Goal: Task Accomplishment & Management: Use online tool/utility

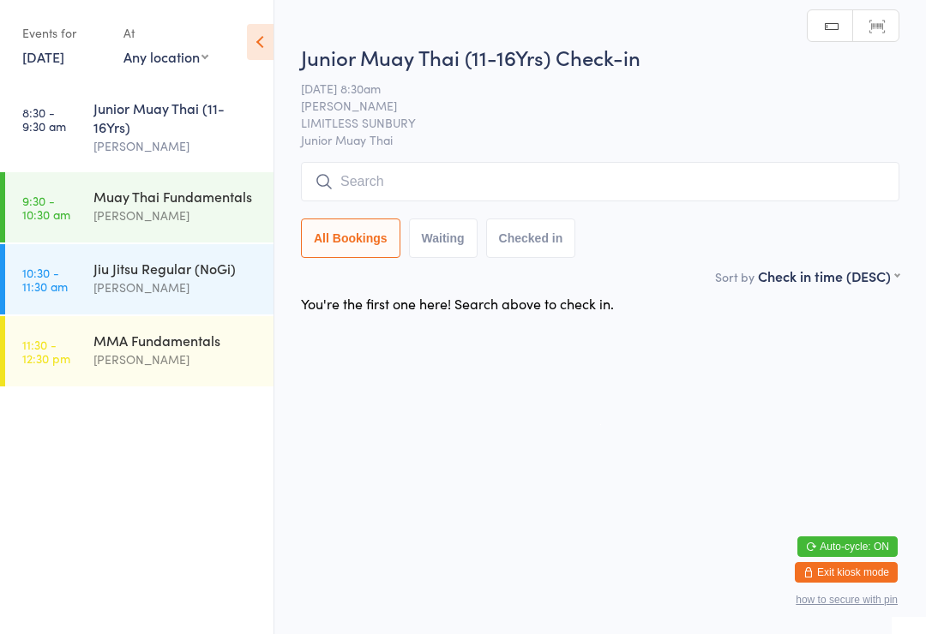
click at [525, 178] on input "search" at bounding box center [600, 181] width 598 height 39
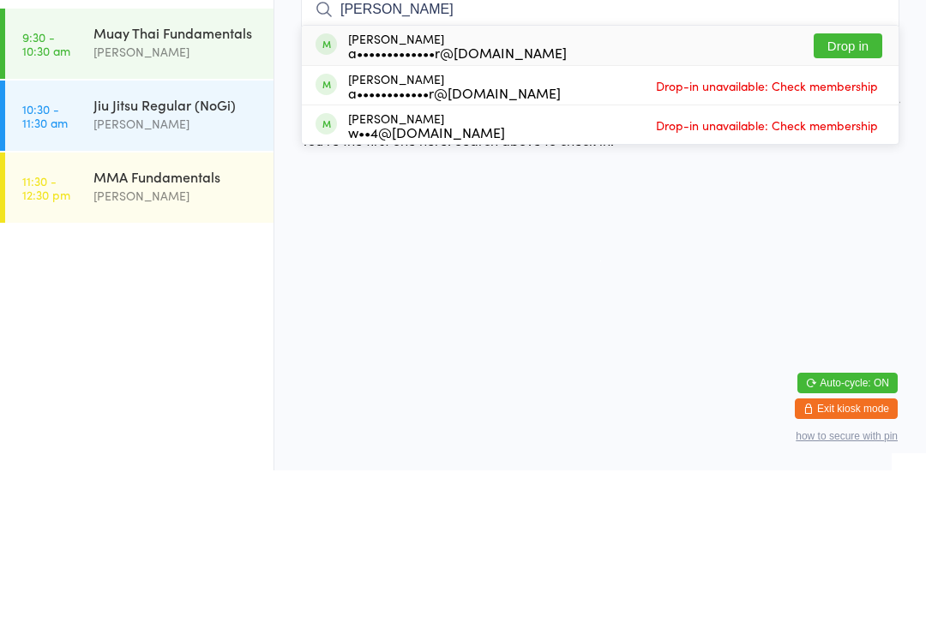
type input "[PERSON_NAME]"
click at [853, 197] on button "Drop in" at bounding box center [848, 209] width 69 height 25
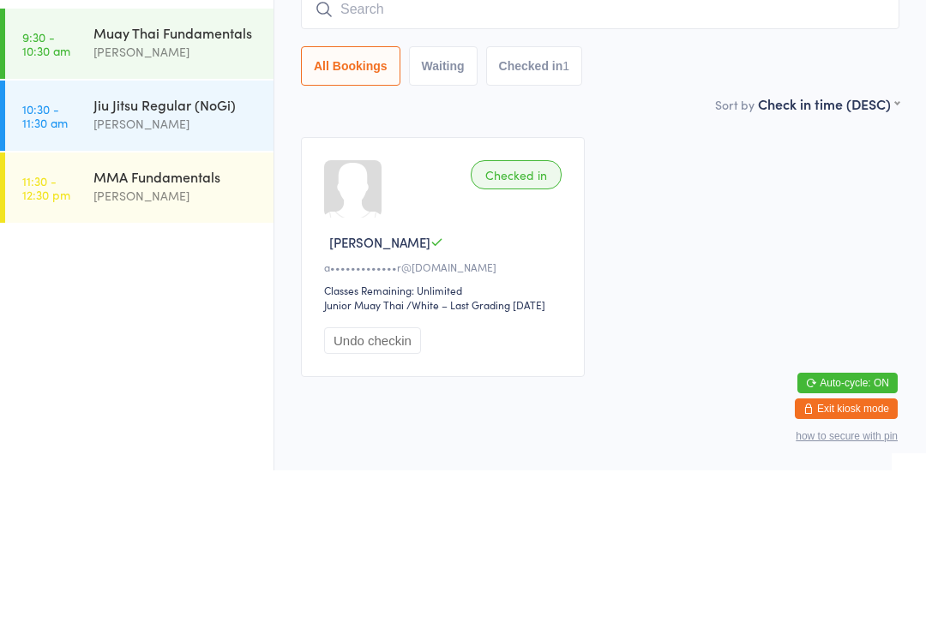
scroll to position [63, 0]
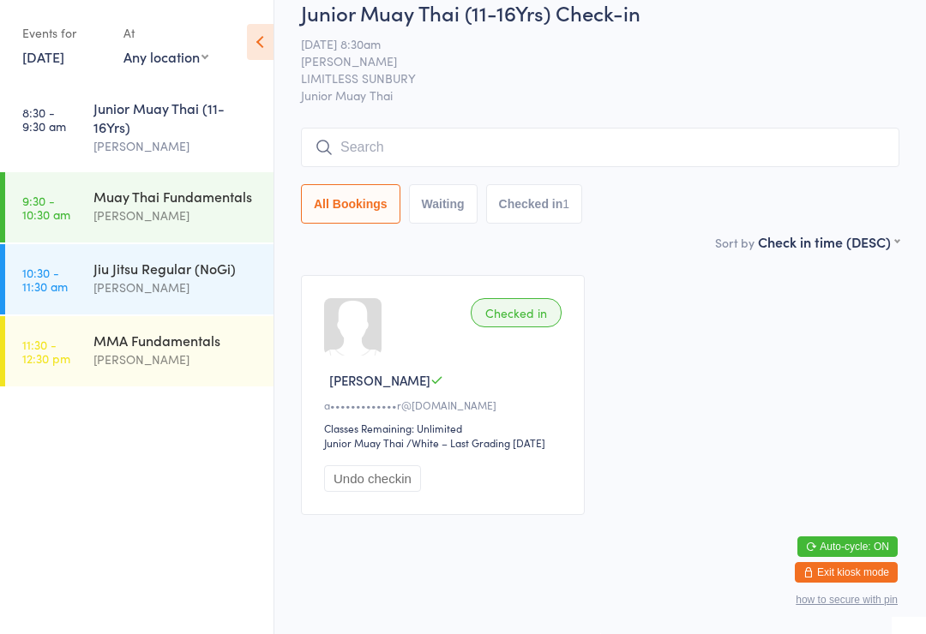
click at [195, 129] on div "Junior Muay Thai (11-16Yrs)" at bounding box center [175, 118] width 165 height 38
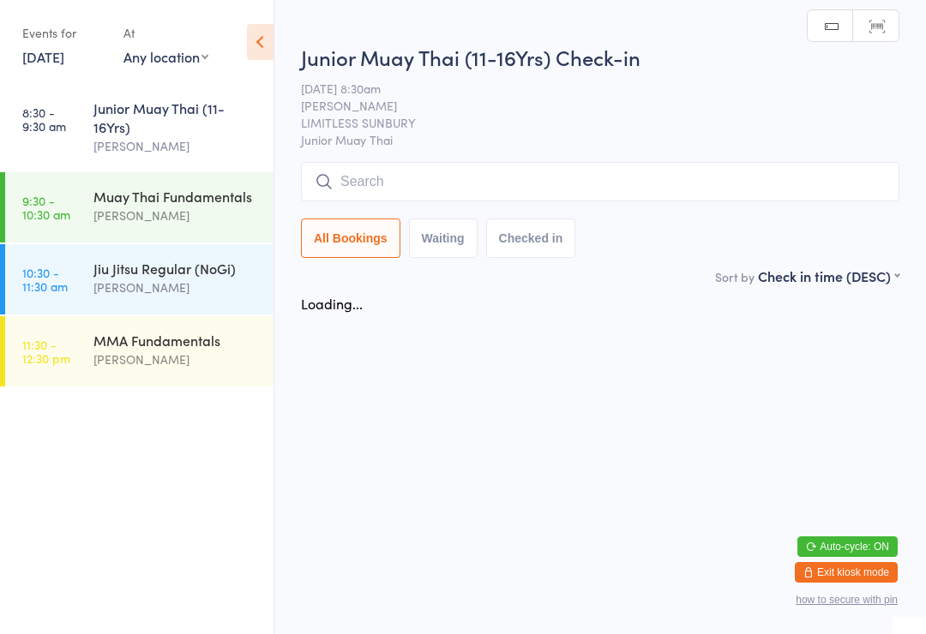
scroll to position [0, 0]
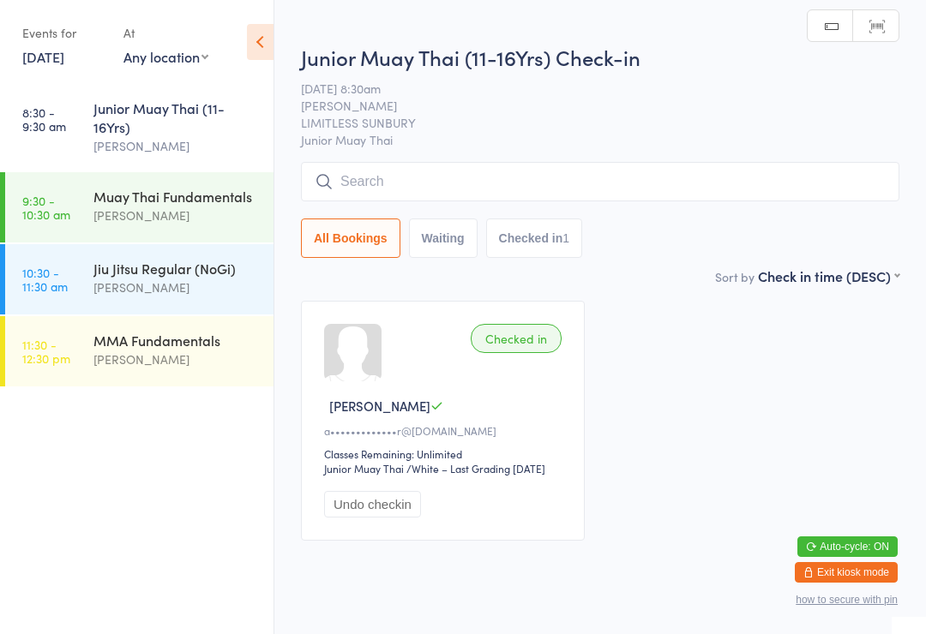
click at [431, 191] on input "search" at bounding box center [600, 181] width 598 height 39
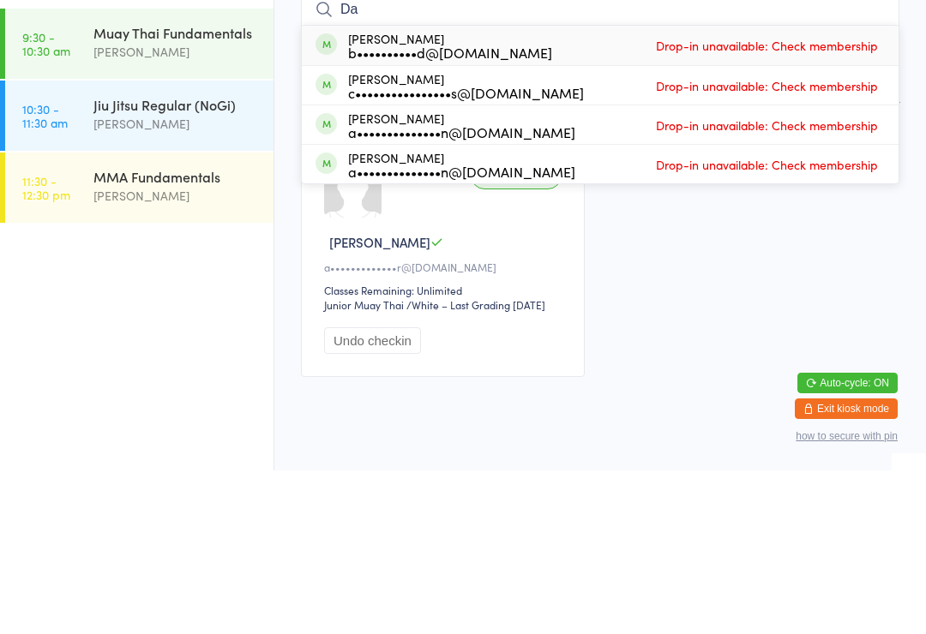
type input "D"
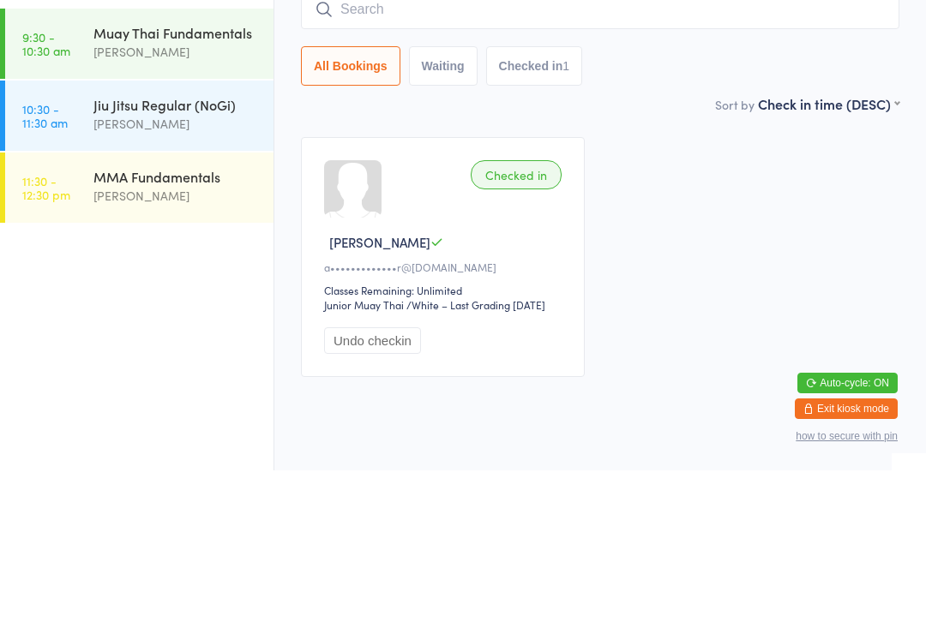
scroll to position [63, 0]
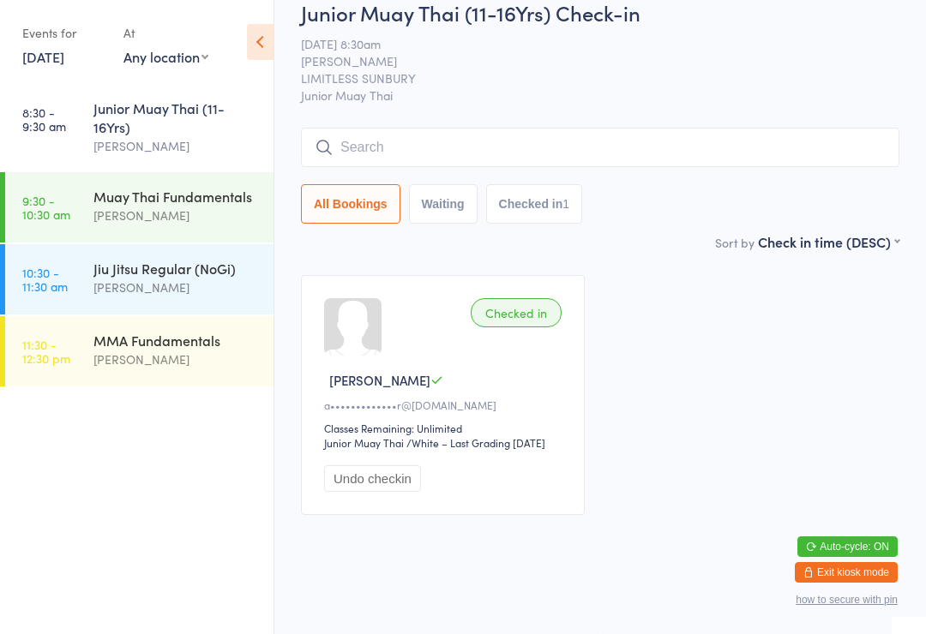
click at [199, 124] on div "Junior Muay Thai (11-16Yrs)" at bounding box center [175, 118] width 165 height 38
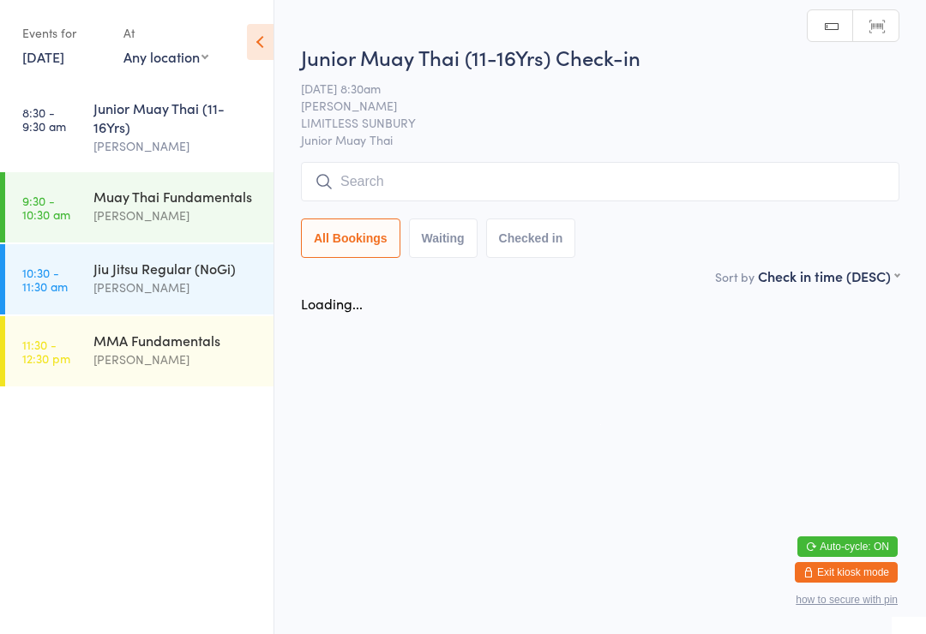
scroll to position [0, 0]
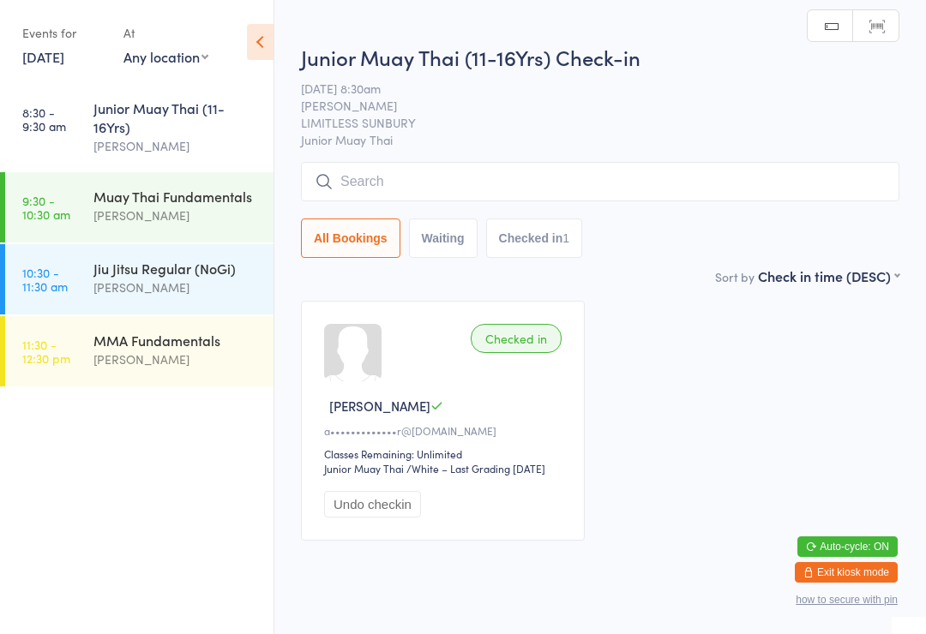
click at [447, 183] on input "search" at bounding box center [600, 181] width 598 height 39
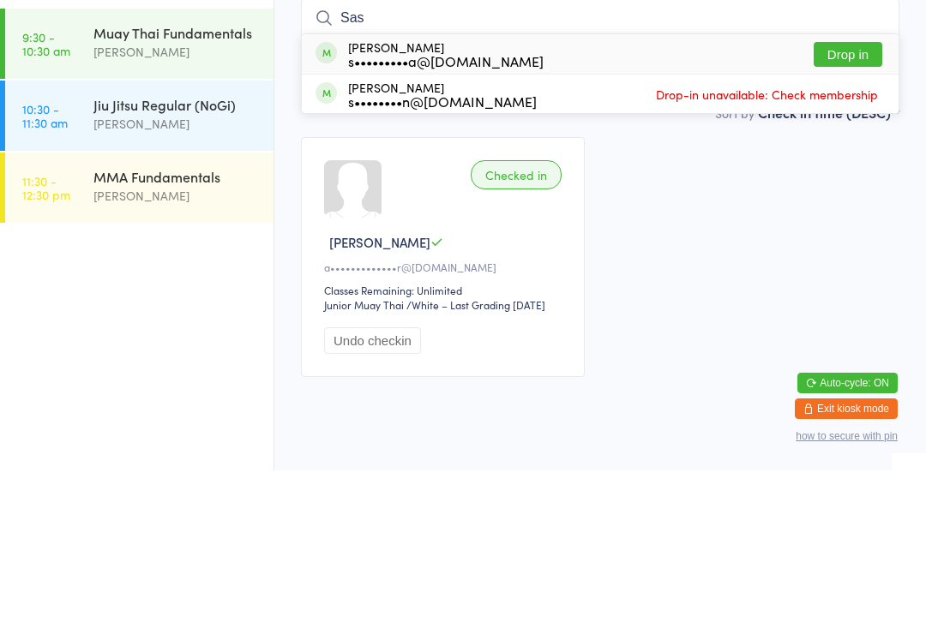
type input "Sas"
click at [853, 206] on button "Drop in" at bounding box center [848, 218] width 69 height 25
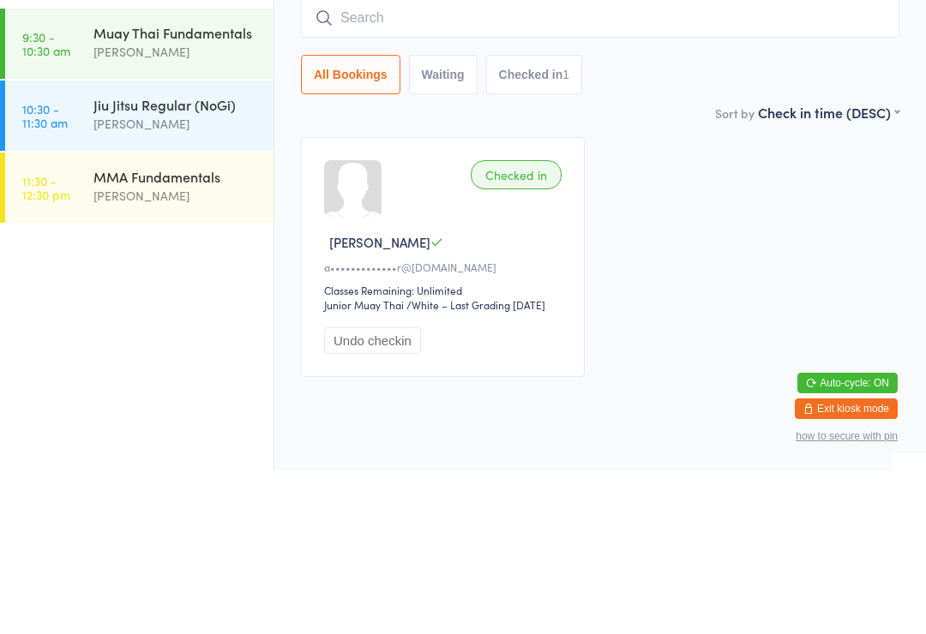
scroll to position [63, 0]
